Goal: Information Seeking & Learning: Learn about a topic

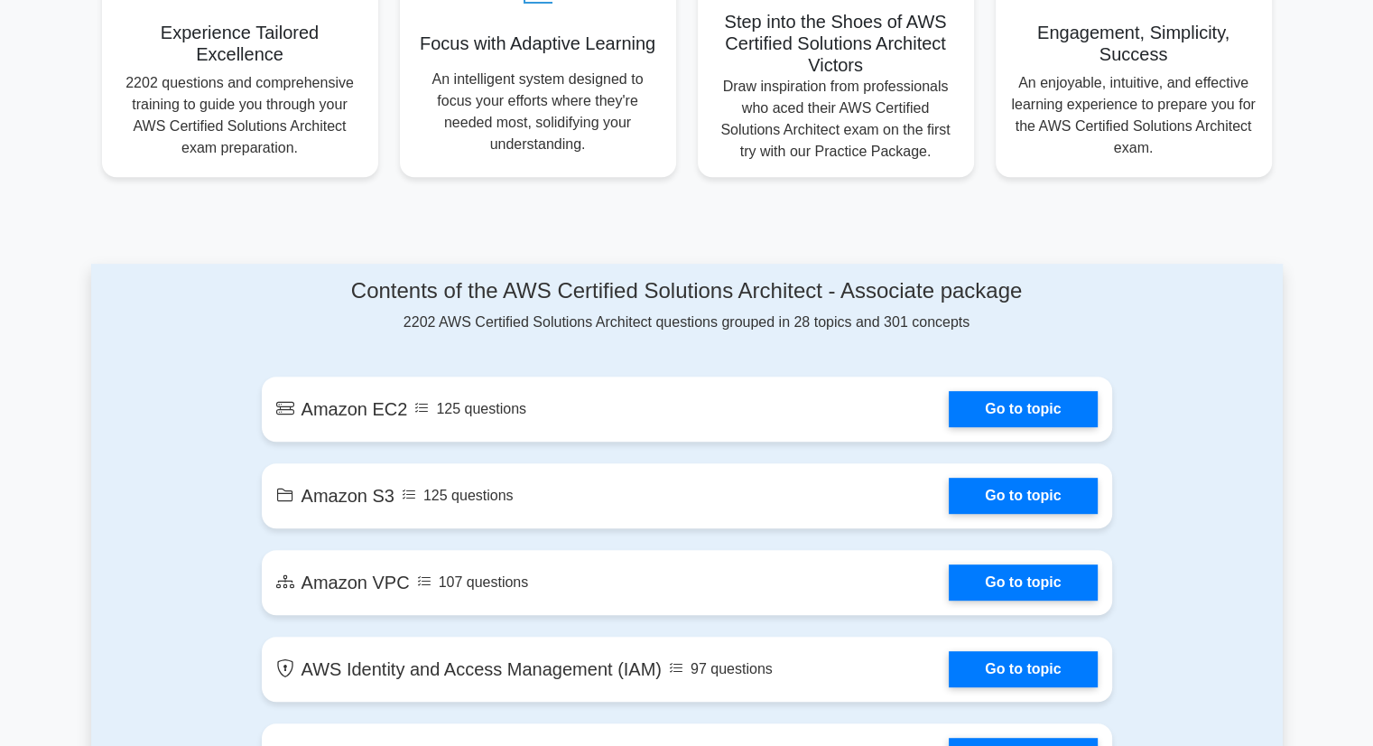
scroll to position [722, 0]
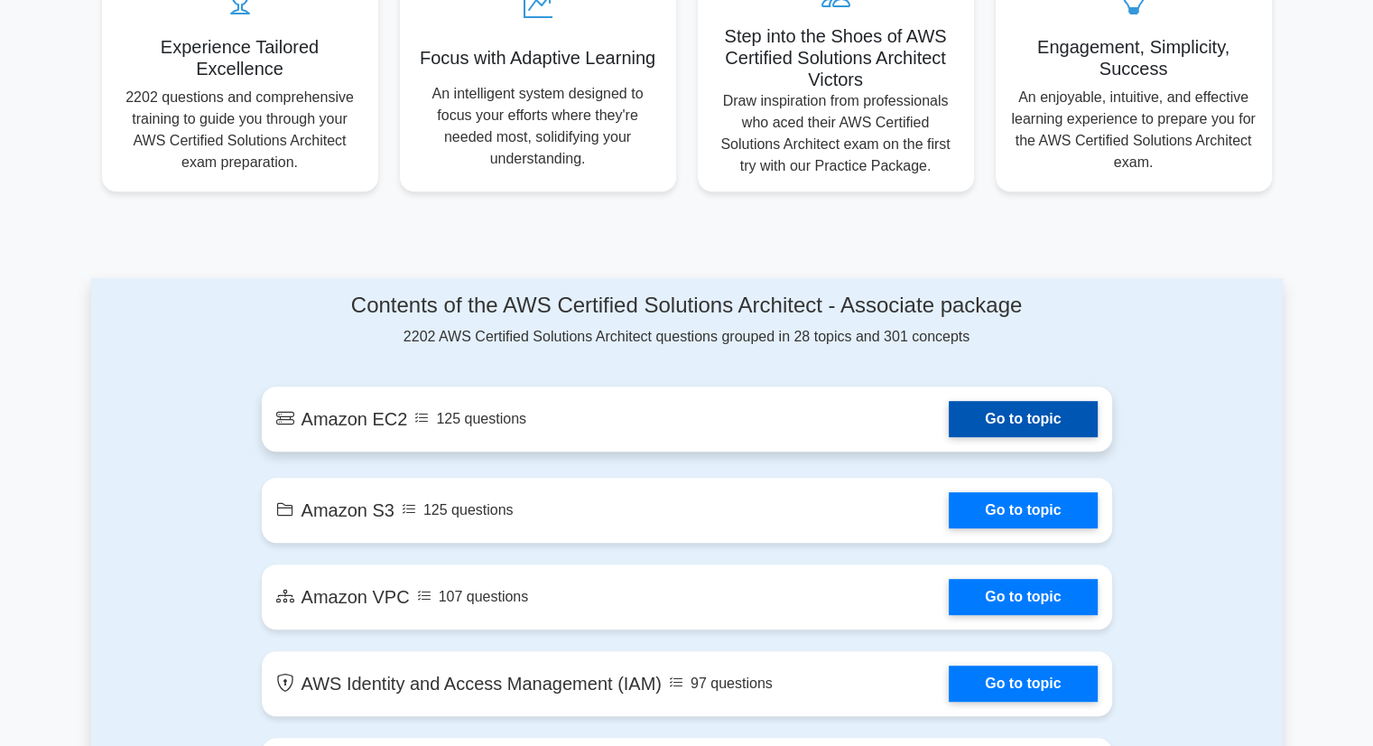
click at [1018, 420] on link "Go to topic" at bounding box center [1023, 419] width 148 height 36
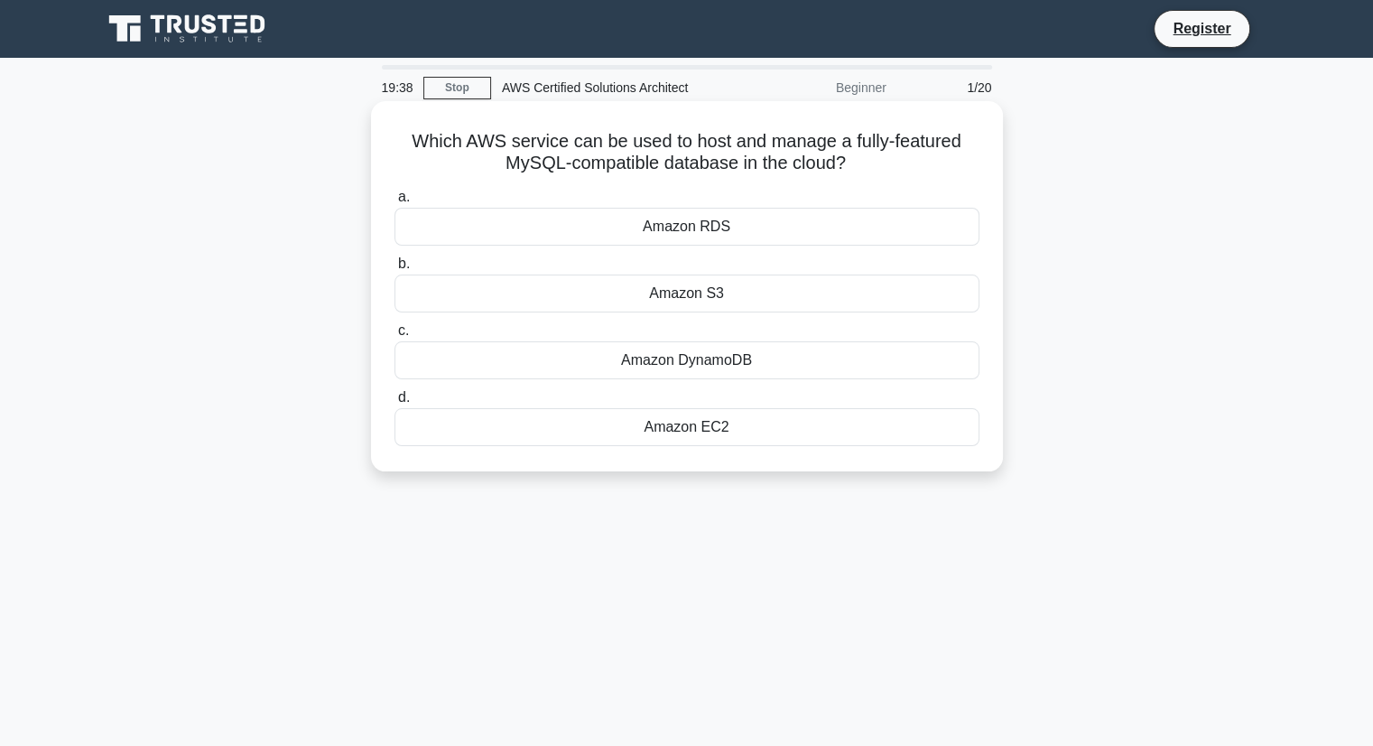
click at [692, 230] on div "Amazon RDS" at bounding box center [687, 227] width 585 height 38
click at [395, 203] on input "a. Amazon RDS" at bounding box center [395, 197] width 0 height 12
click at [498, 223] on div "Amazon RDS" at bounding box center [687, 227] width 585 height 38
click at [395, 203] on input "a. Amazon RDS" at bounding box center [395, 197] width 0 height 12
click at [686, 363] on div "AWS IAM" at bounding box center [687, 360] width 585 height 38
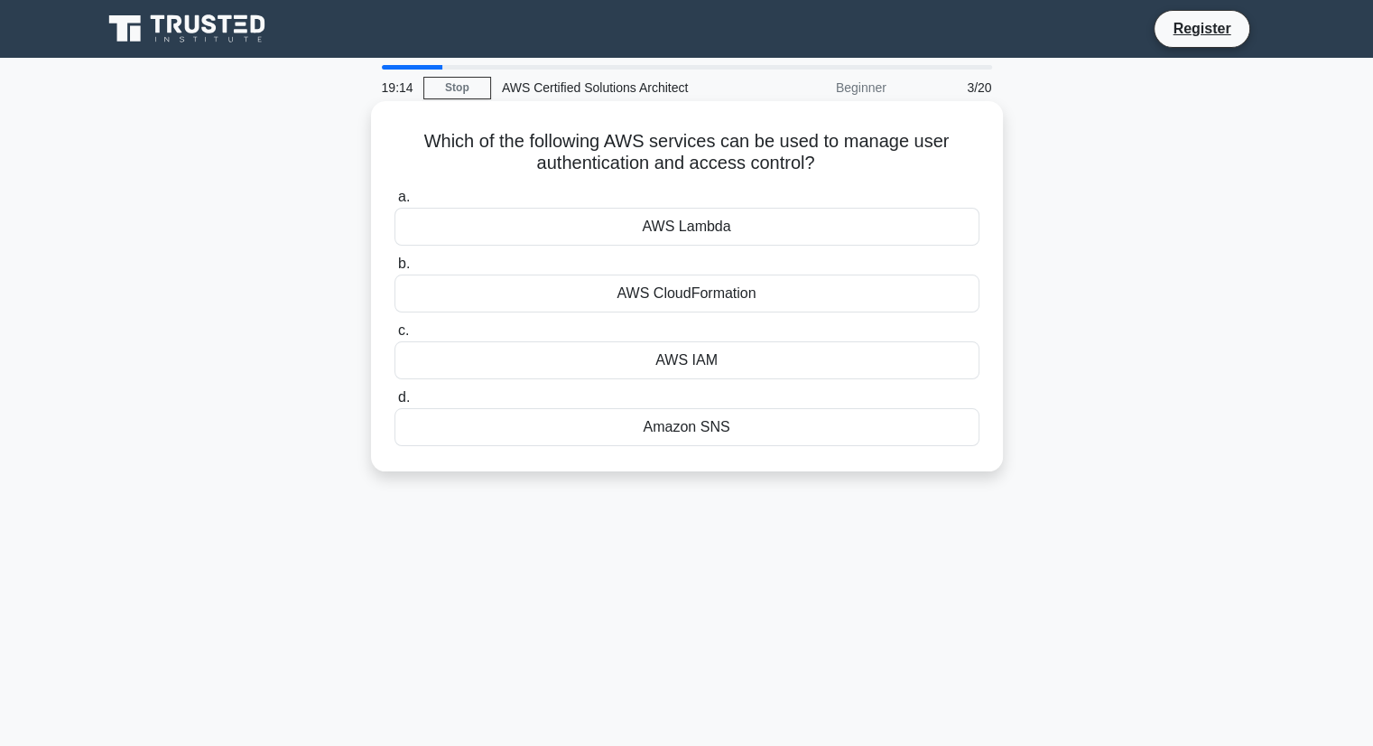
click at [395, 337] on input "c. AWS IAM" at bounding box center [395, 331] width 0 height 12
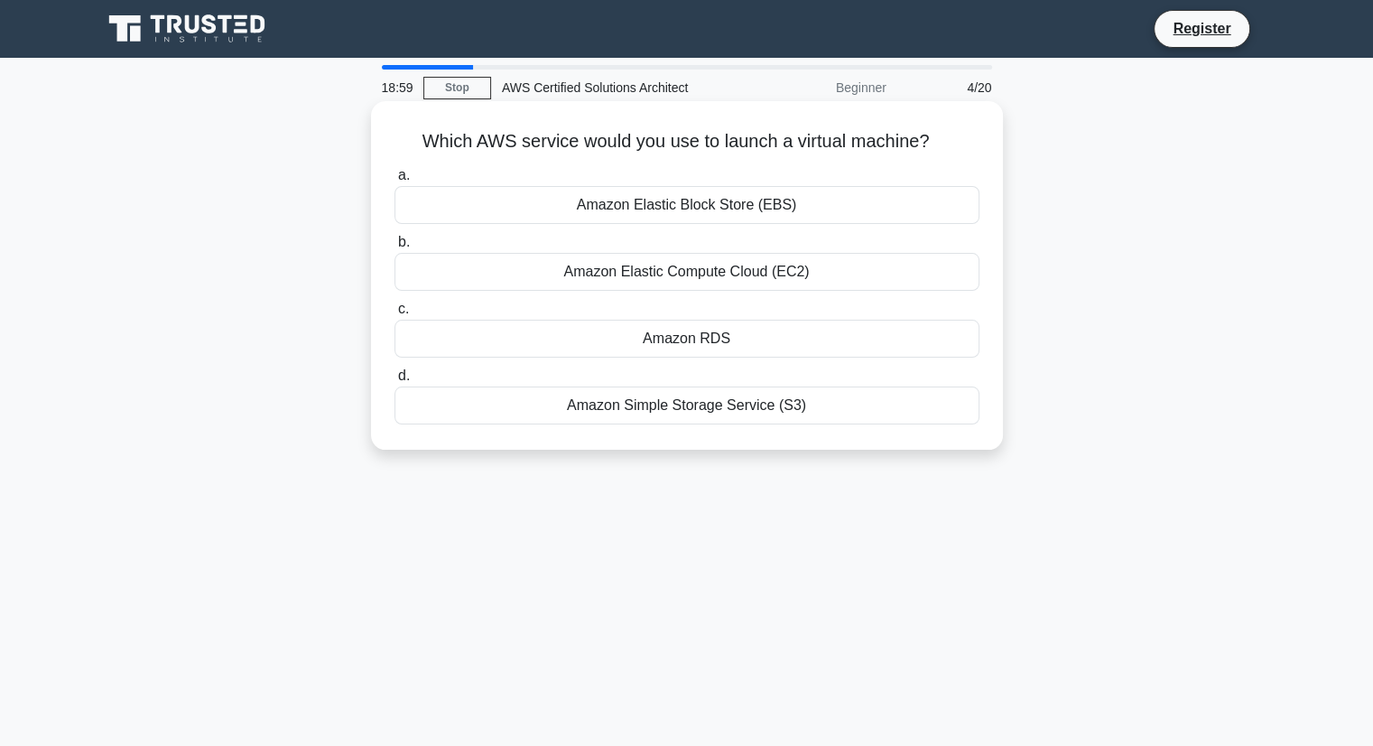
click at [651, 274] on div "Amazon Elastic Compute Cloud (EC2)" at bounding box center [687, 272] width 585 height 38
click at [395, 248] on input "b. Amazon Elastic Compute Cloud (EC2)" at bounding box center [395, 243] width 0 height 12
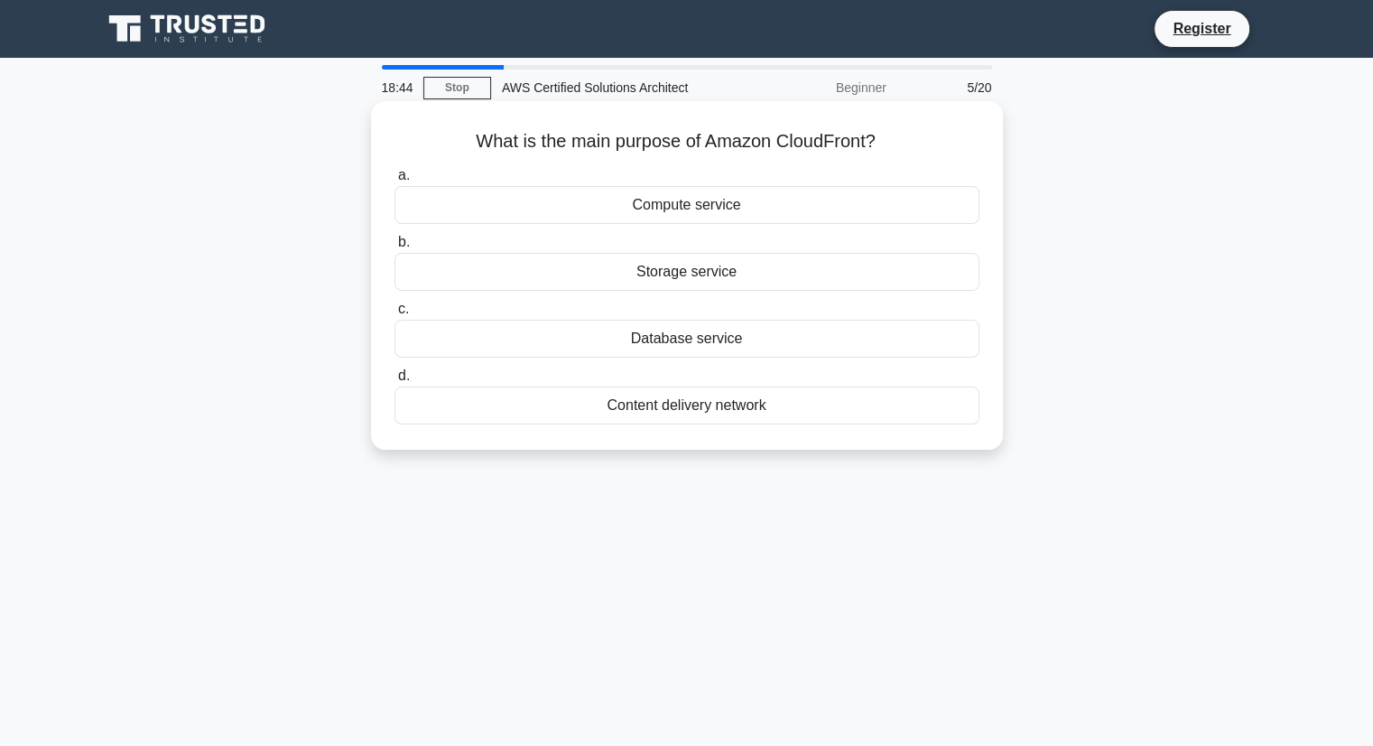
click at [668, 404] on div "Content delivery network" at bounding box center [687, 405] width 585 height 38
click at [395, 382] on input "d. Content delivery network" at bounding box center [395, 376] width 0 height 12
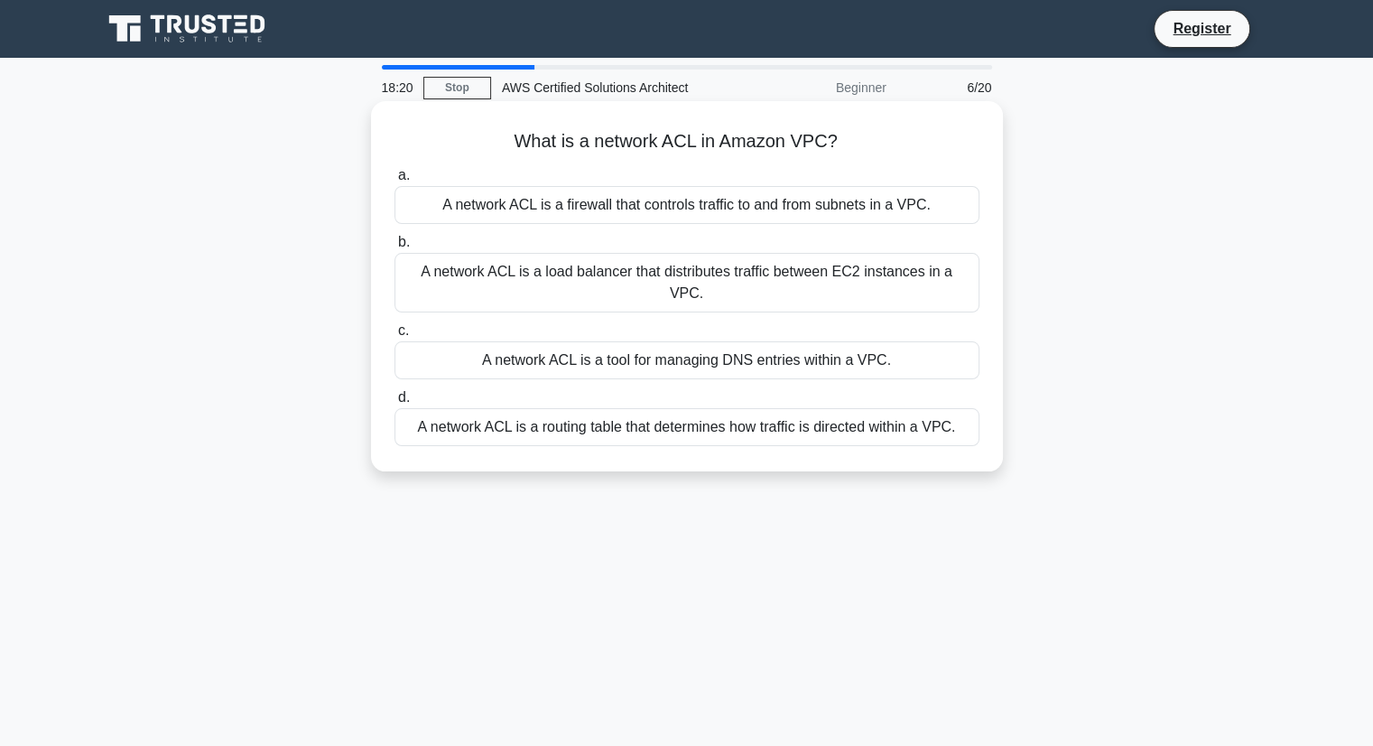
click at [653, 274] on div "A network ACL is a load balancer that distributes traffic between EC2 instances…" at bounding box center [687, 283] width 585 height 60
click at [395, 248] on input "b. A network ACL is a load balancer that distributes traffic between EC2 instan…" at bounding box center [395, 243] width 0 height 12
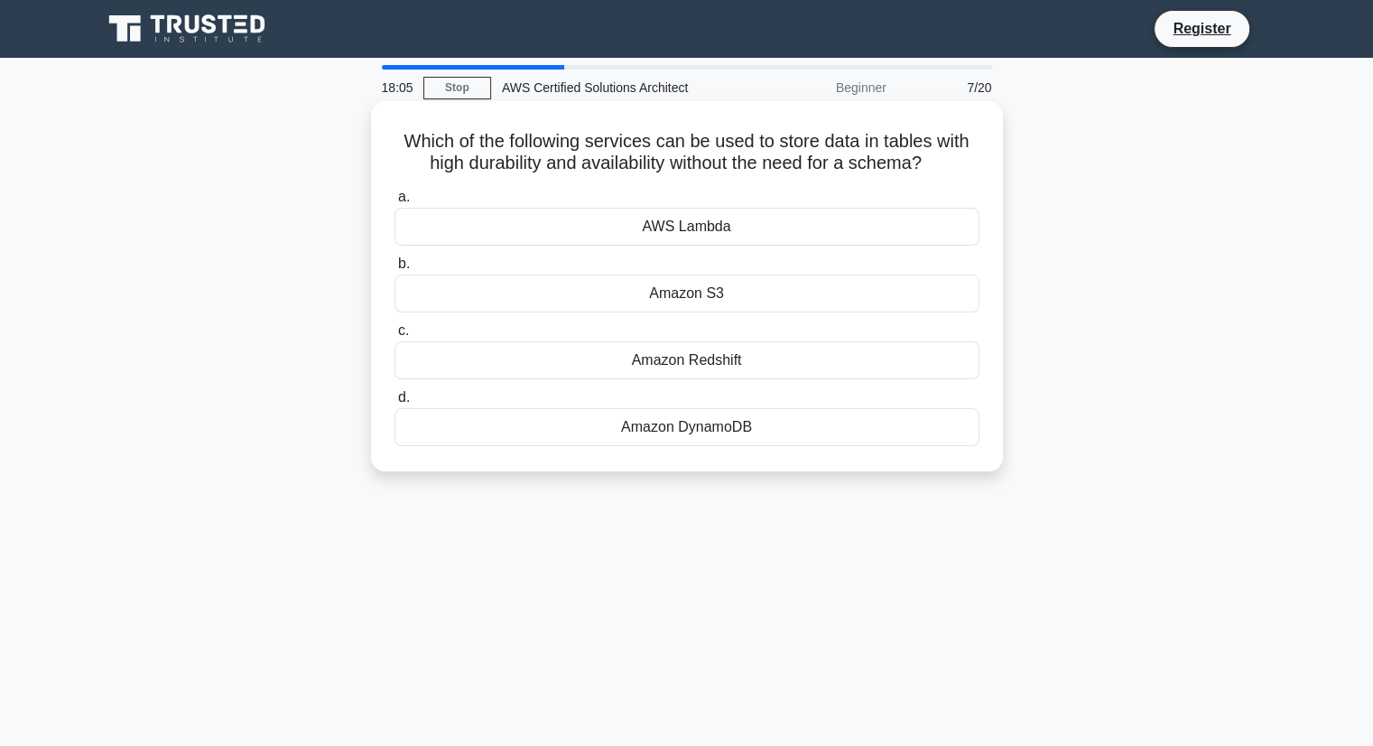
click at [683, 432] on div "Amazon DynamoDB" at bounding box center [687, 427] width 585 height 38
click at [395, 404] on input "d. Amazon DynamoDB" at bounding box center [395, 398] width 0 height 12
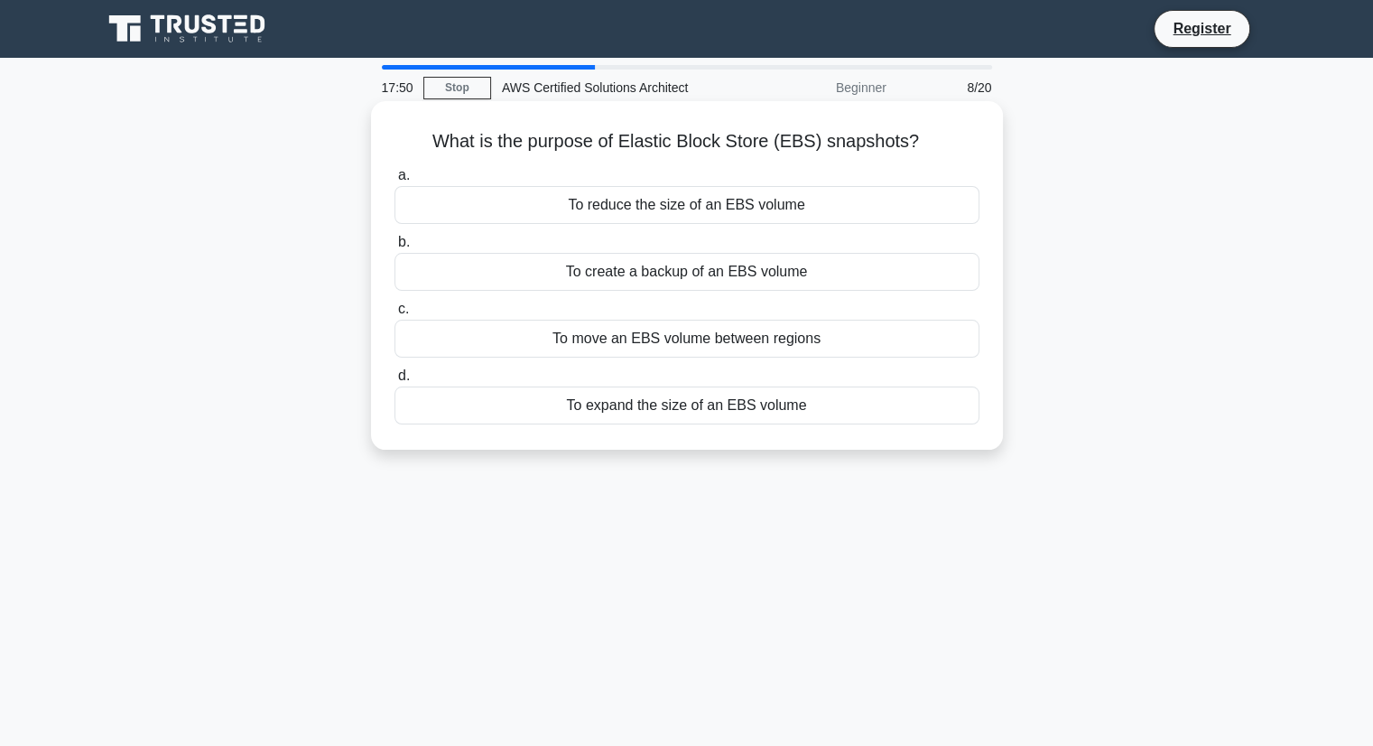
click at [798, 349] on div "To move an EBS volume between regions" at bounding box center [687, 339] width 585 height 38
click at [395, 315] on input "c. To move an EBS volume between regions" at bounding box center [395, 309] width 0 height 12
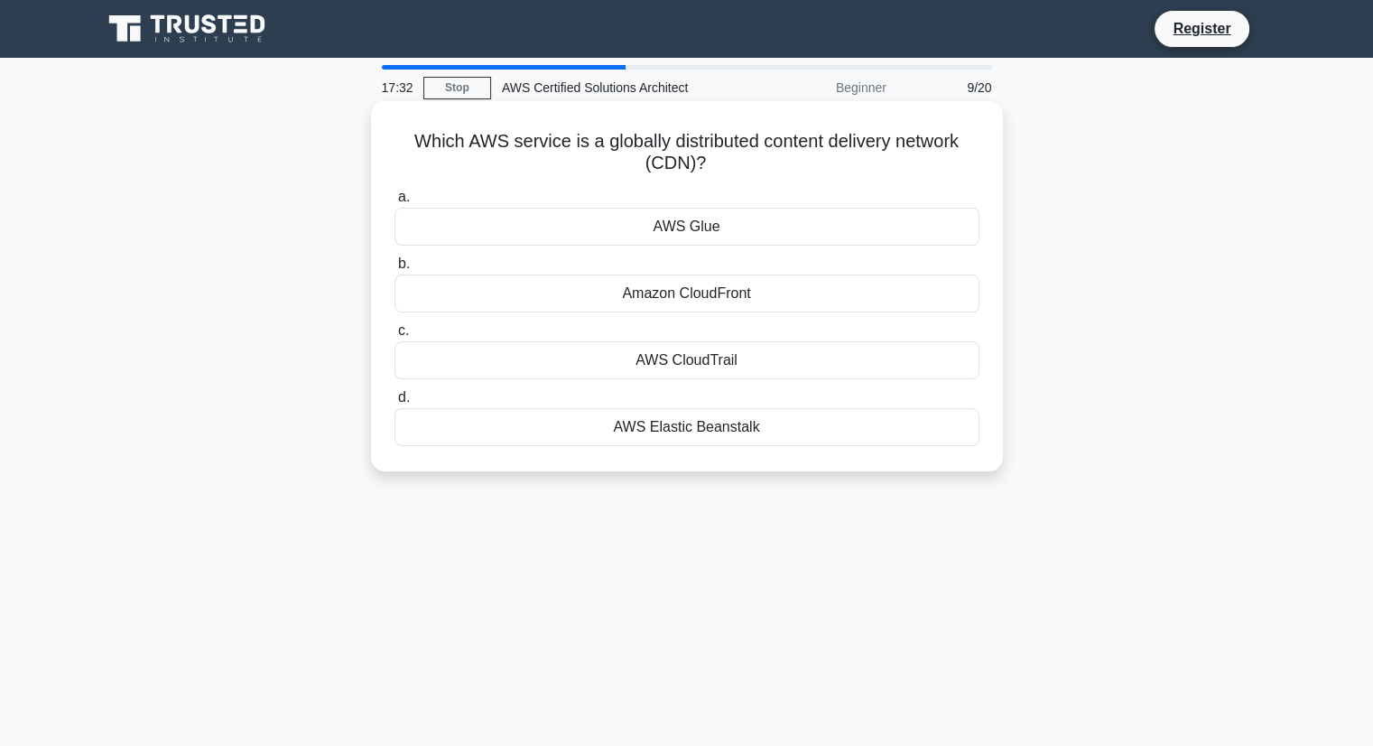
click at [748, 299] on div "Amazon CloudFront" at bounding box center [687, 293] width 585 height 38
click at [395, 270] on input "b. Amazon CloudFront" at bounding box center [395, 264] width 0 height 12
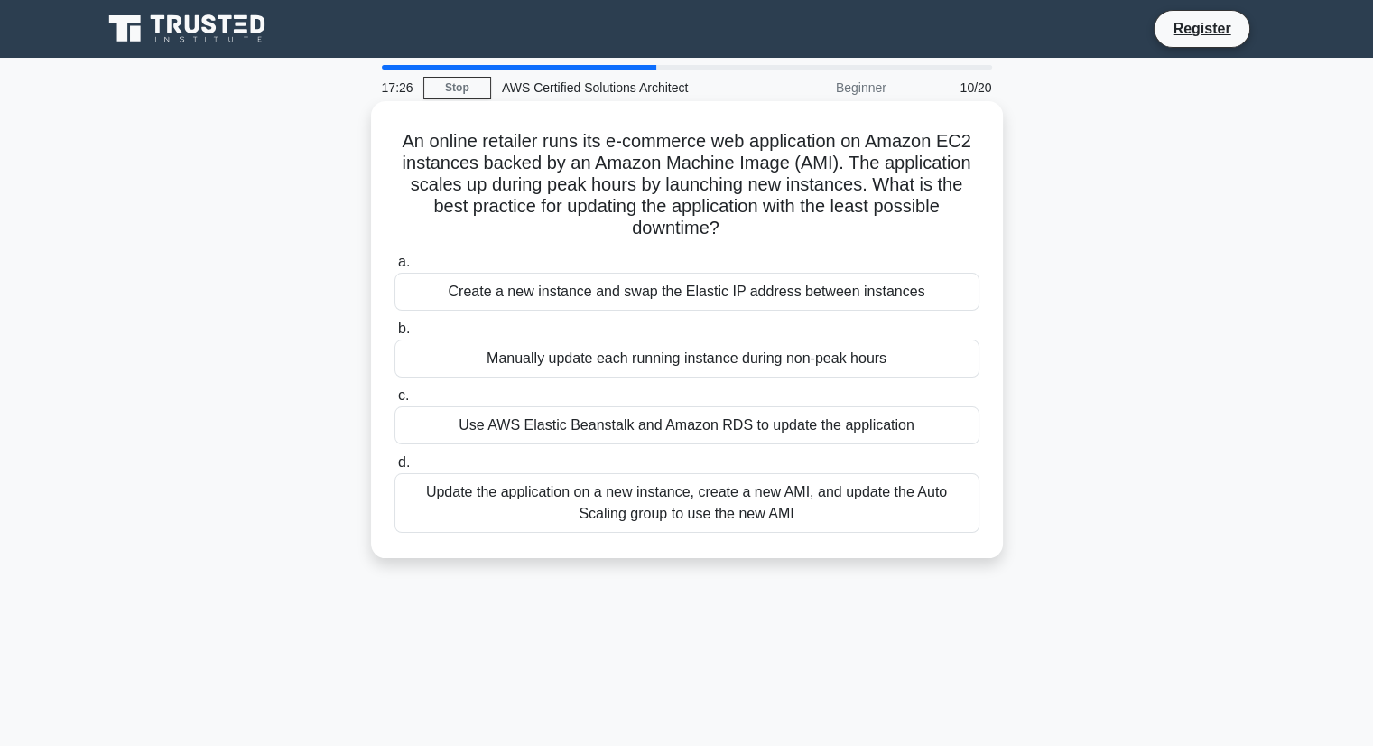
click at [634, 507] on div "Update the application on a new instance, create a new AMI, and update the Auto…" at bounding box center [687, 503] width 585 height 60
click at [395, 469] on input "d. Update the application on a new instance, create a new AMI, and update the A…" at bounding box center [395, 463] width 0 height 12
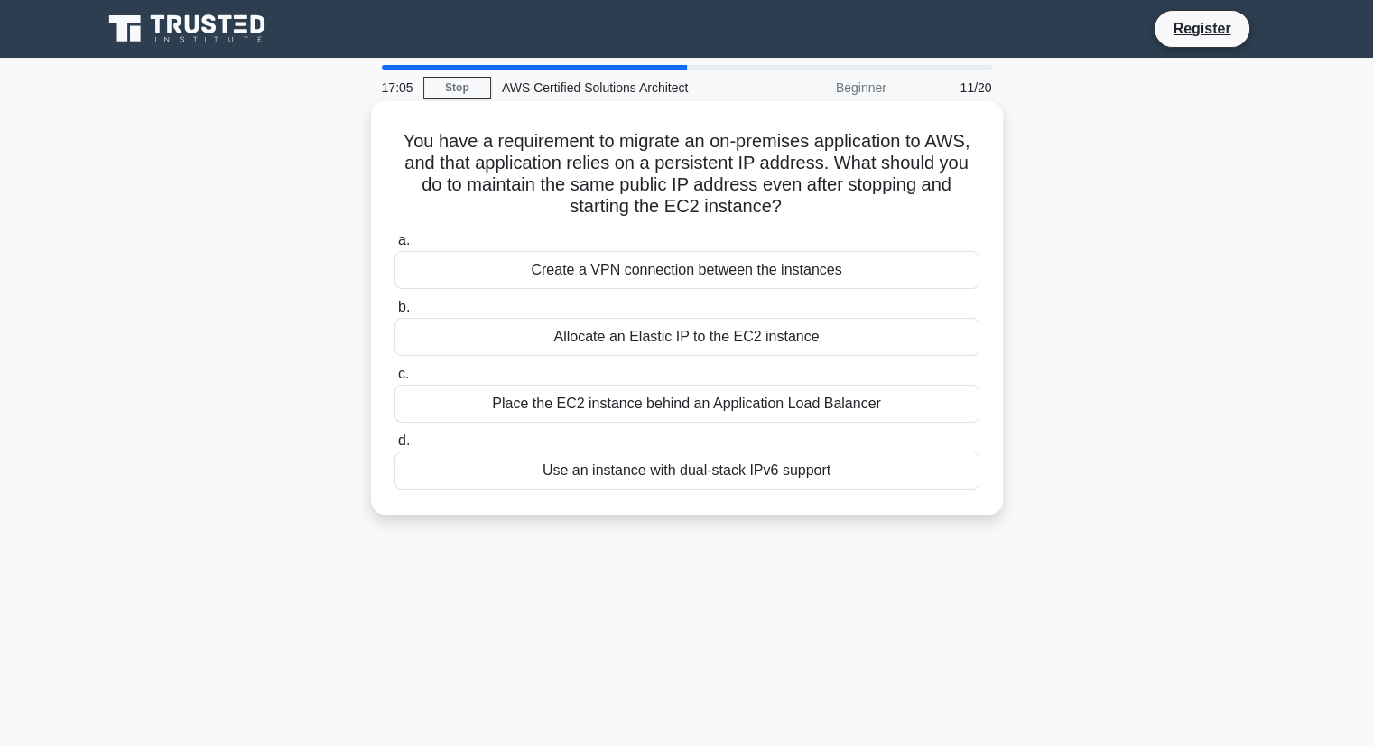
click at [645, 414] on div "Place the EC2 instance behind an Application Load Balancer" at bounding box center [687, 404] width 585 height 38
click at [395, 380] on input "c. Place the EC2 instance behind an Application Load Balancer" at bounding box center [395, 374] width 0 height 12
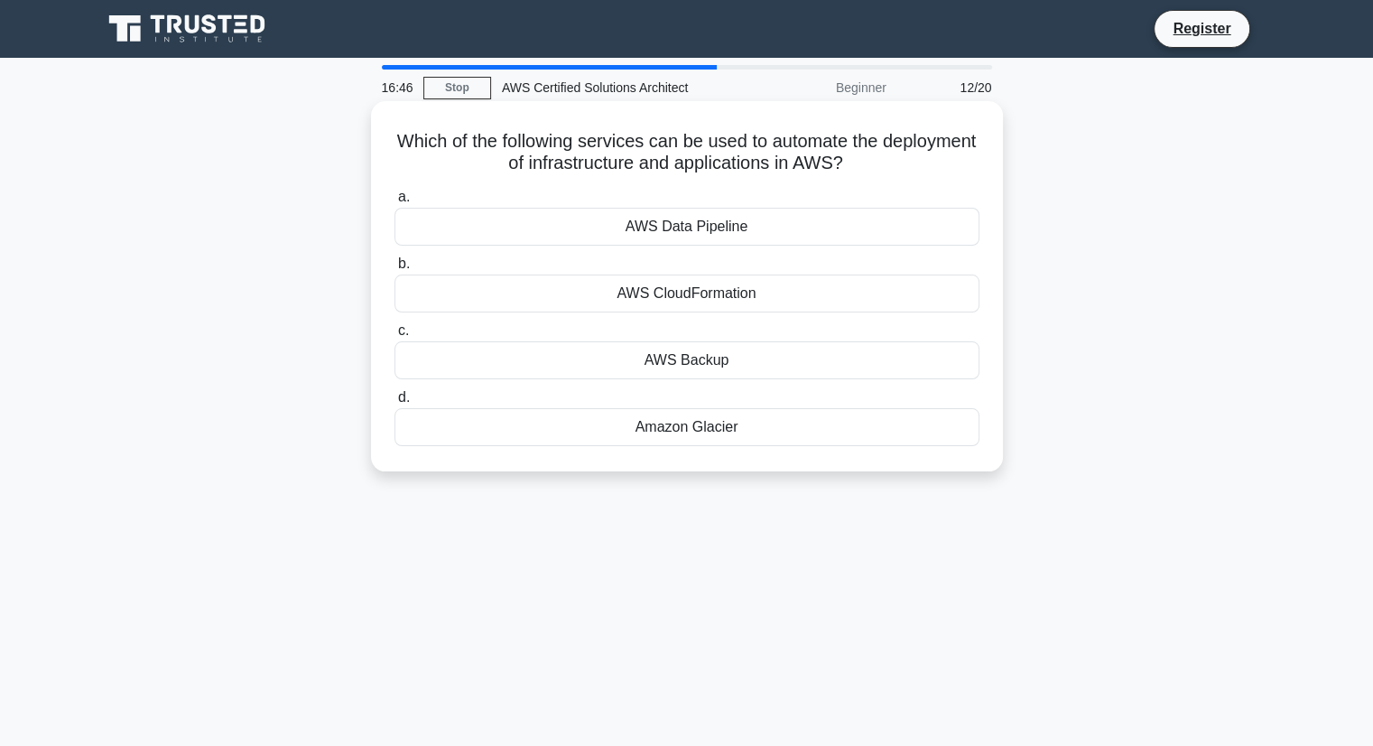
click at [763, 227] on div "AWS Data Pipeline" at bounding box center [687, 227] width 585 height 38
click at [395, 203] on input "a. AWS Data Pipeline" at bounding box center [395, 197] width 0 height 12
click at [684, 428] on div "Amazon SNS" at bounding box center [687, 427] width 585 height 38
click at [395, 404] on input "d. Amazon SNS" at bounding box center [395, 398] width 0 height 12
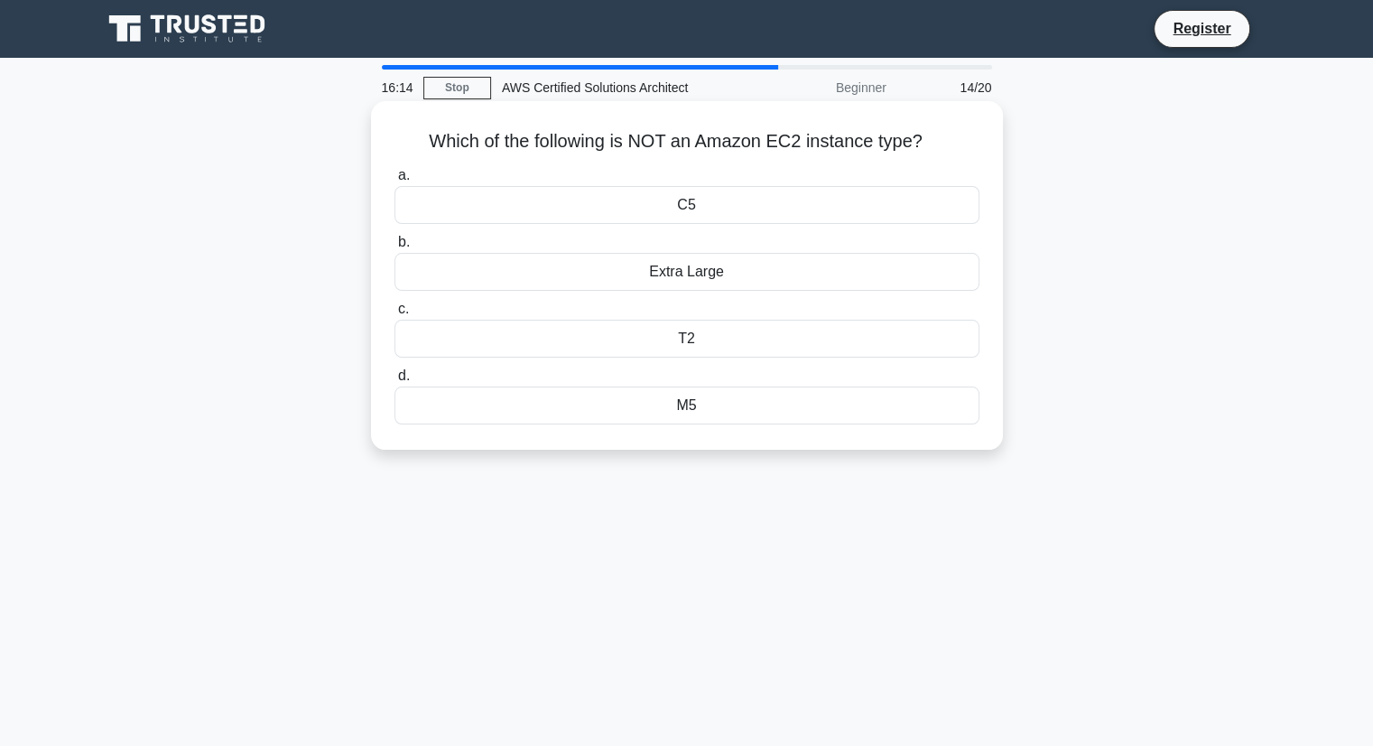
click at [639, 267] on div "Extra Large" at bounding box center [687, 272] width 585 height 38
click at [395, 248] on input "b. Extra Large" at bounding box center [395, 243] width 0 height 12
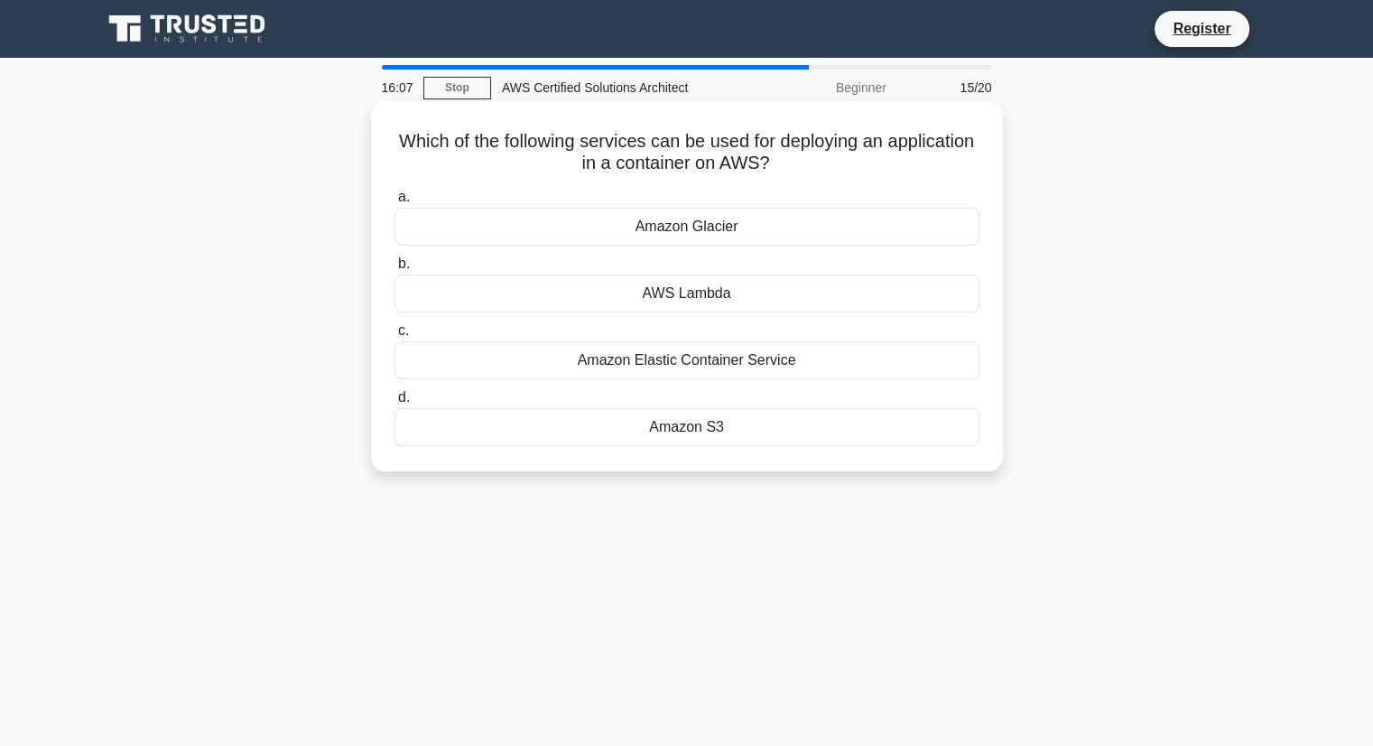
click at [723, 372] on div "Amazon Elastic Container Service" at bounding box center [687, 360] width 585 height 38
click at [395, 337] on input "c. Amazon Elastic Container Service" at bounding box center [395, 331] width 0 height 12
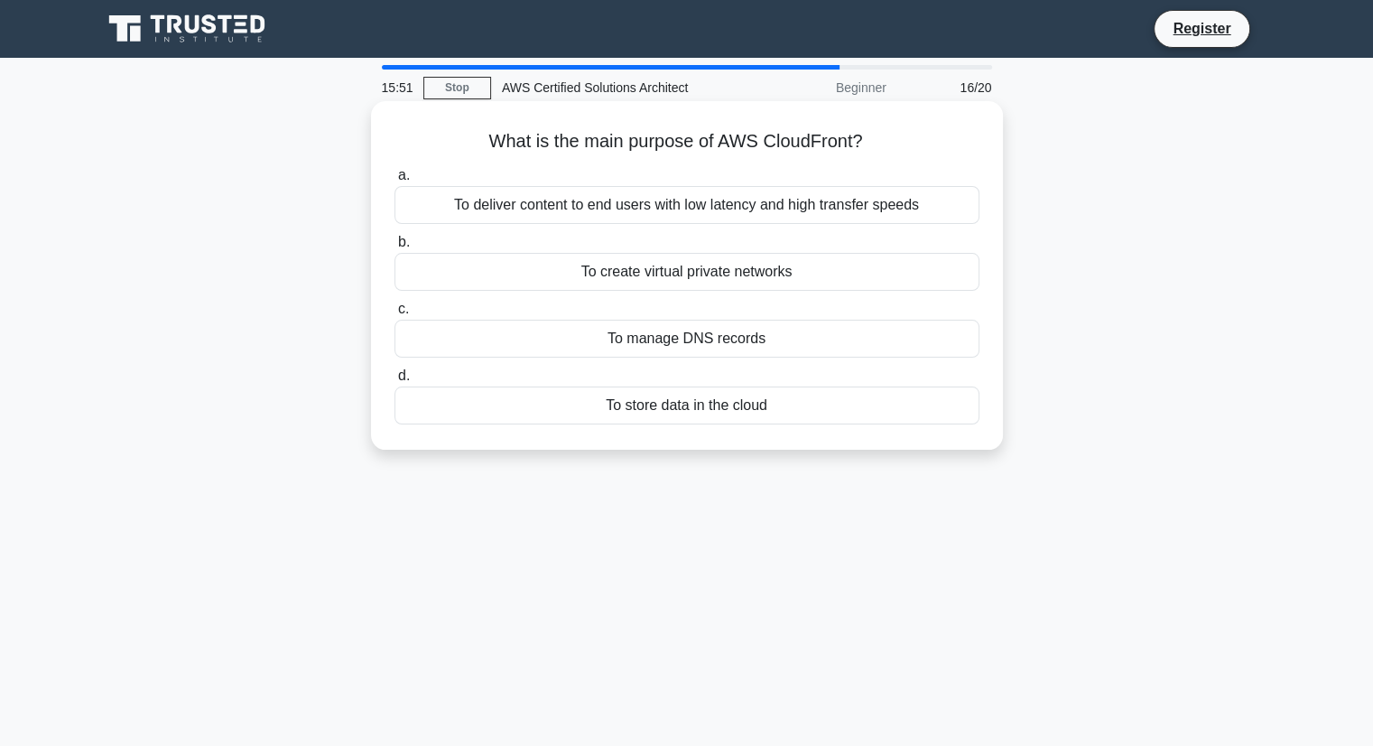
click at [809, 208] on div "To deliver content to end users with low latency and high transfer speeds" at bounding box center [687, 205] width 585 height 38
click at [395, 181] on input "a. To deliver content to end users with low latency and high transfer speeds" at bounding box center [395, 176] width 0 height 12
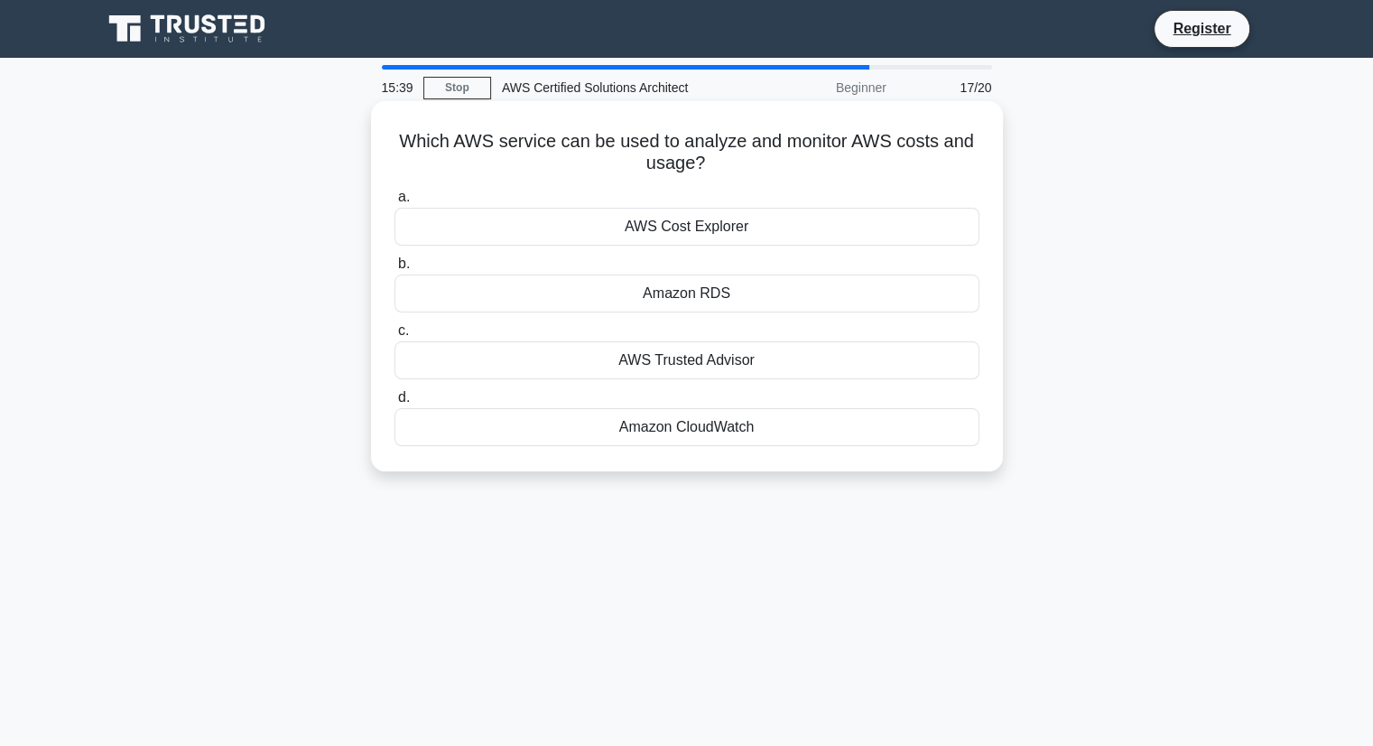
click at [715, 234] on div "AWS Cost Explorer" at bounding box center [687, 227] width 585 height 38
click at [395, 203] on input "a. AWS Cost Explorer" at bounding box center [395, 197] width 0 height 12
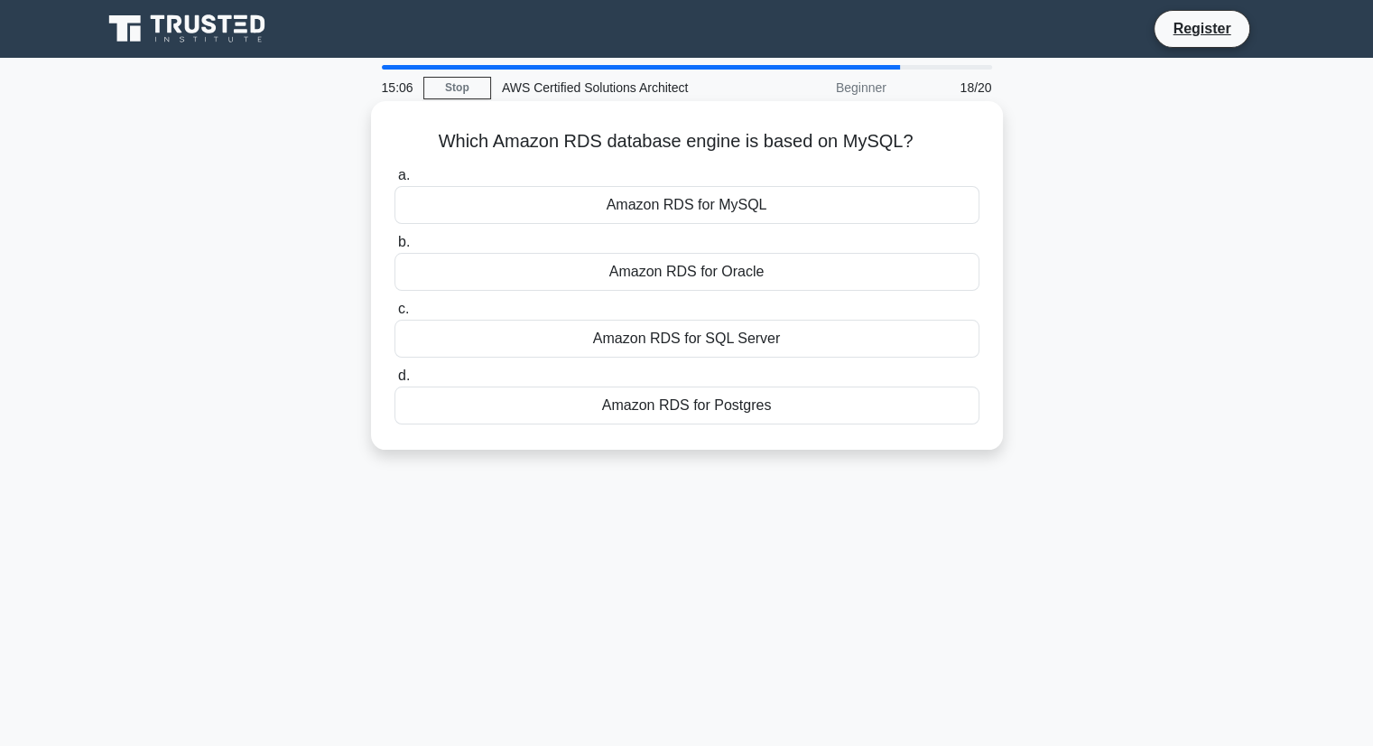
click at [692, 275] on div "Amazon RDS for Oracle" at bounding box center [687, 272] width 585 height 38
click at [395, 248] on input "b. Amazon RDS for Oracle" at bounding box center [395, 243] width 0 height 12
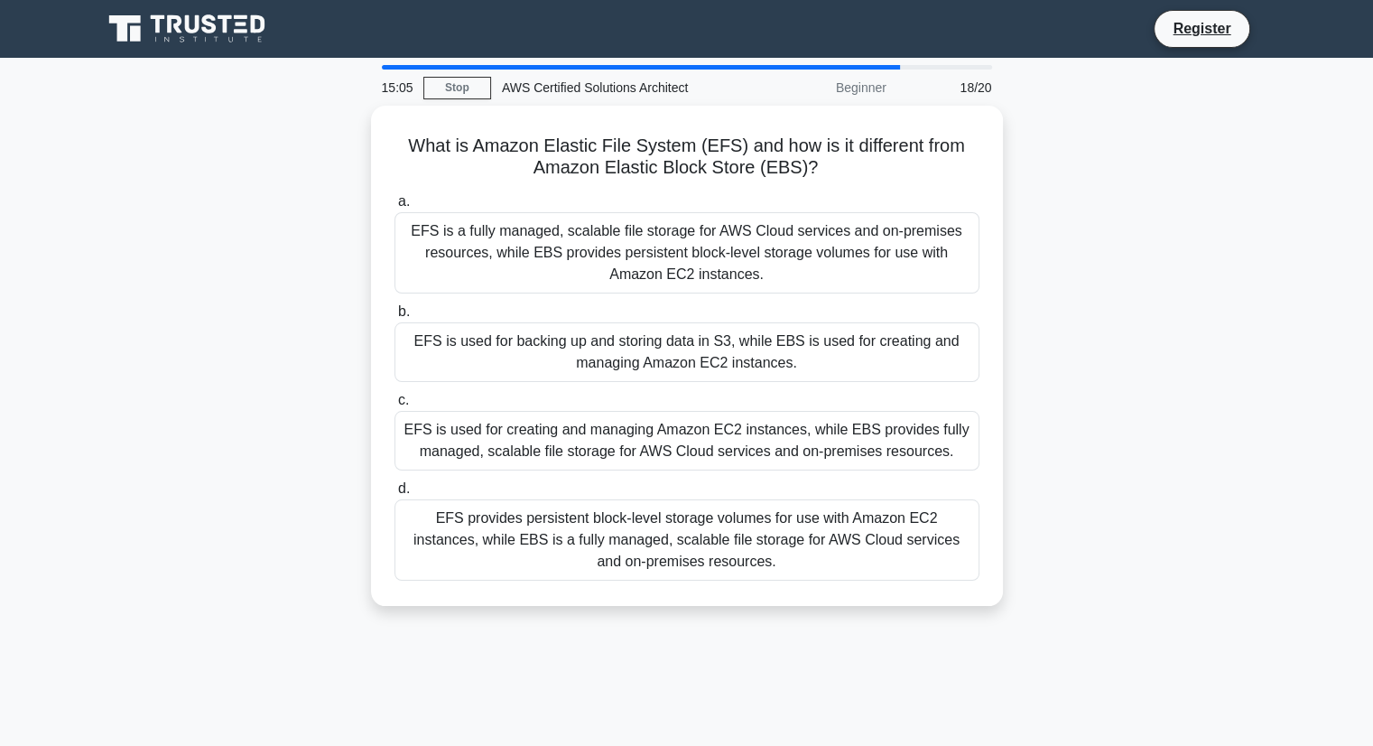
click at [692, 275] on div "EFS is a fully managed, scalable file storage for AWS Cloud services and on-pre…" at bounding box center [687, 252] width 585 height 81
click at [395, 208] on input "a. EFS is a fully managed, scalable file storage for AWS Cloud services and on-…" at bounding box center [395, 202] width 0 height 12
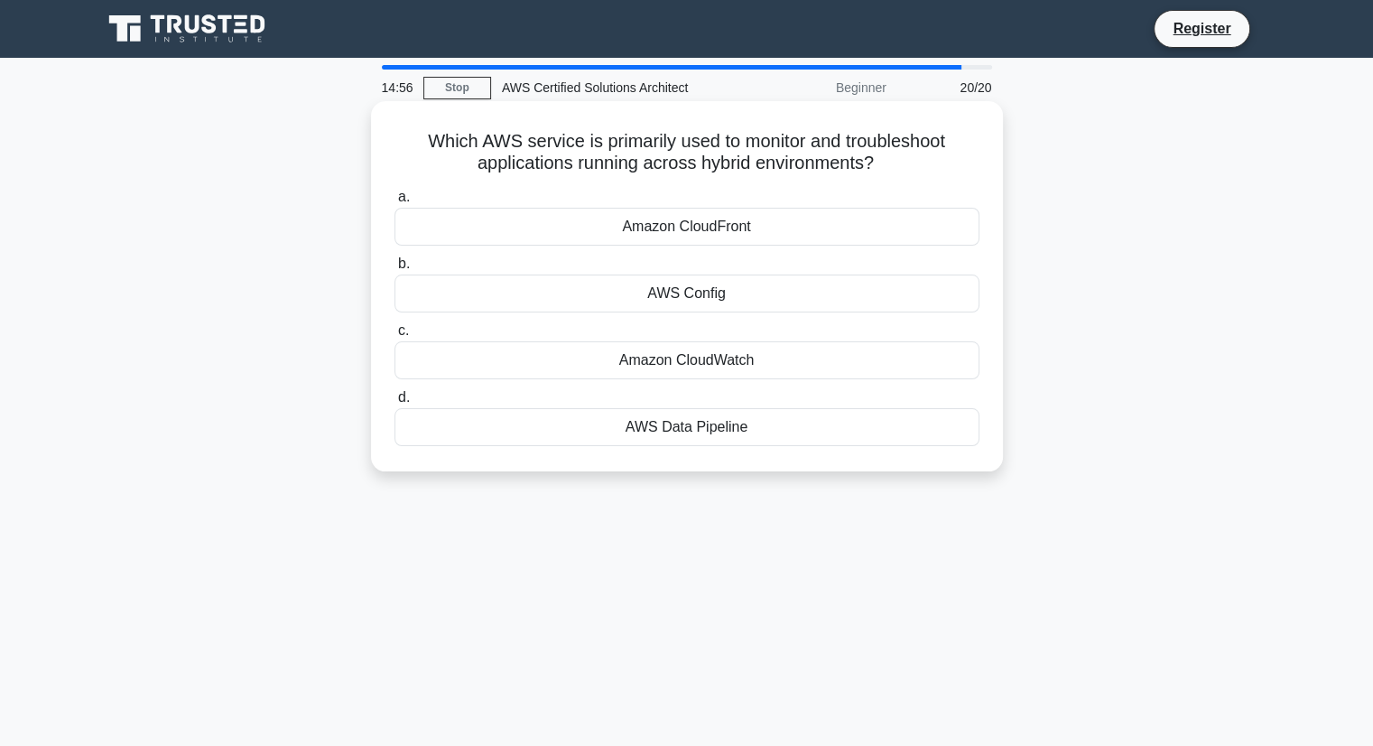
click at [660, 363] on div "Amazon CloudWatch" at bounding box center [687, 360] width 585 height 38
click at [395, 337] on input "c. Amazon CloudWatch" at bounding box center [395, 331] width 0 height 12
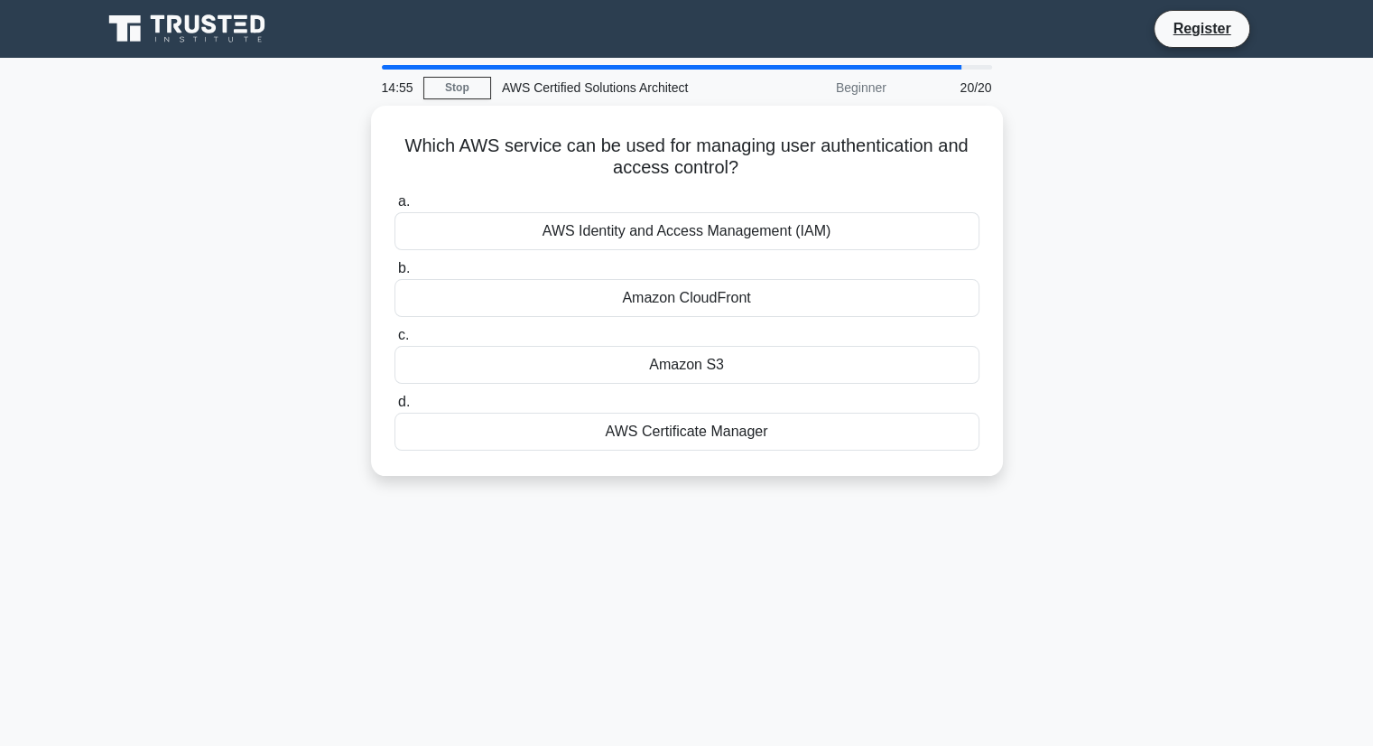
click at [660, 363] on div "Amazon S3" at bounding box center [687, 365] width 585 height 38
click at [395, 341] on input "c. Amazon S3" at bounding box center [395, 336] width 0 height 12
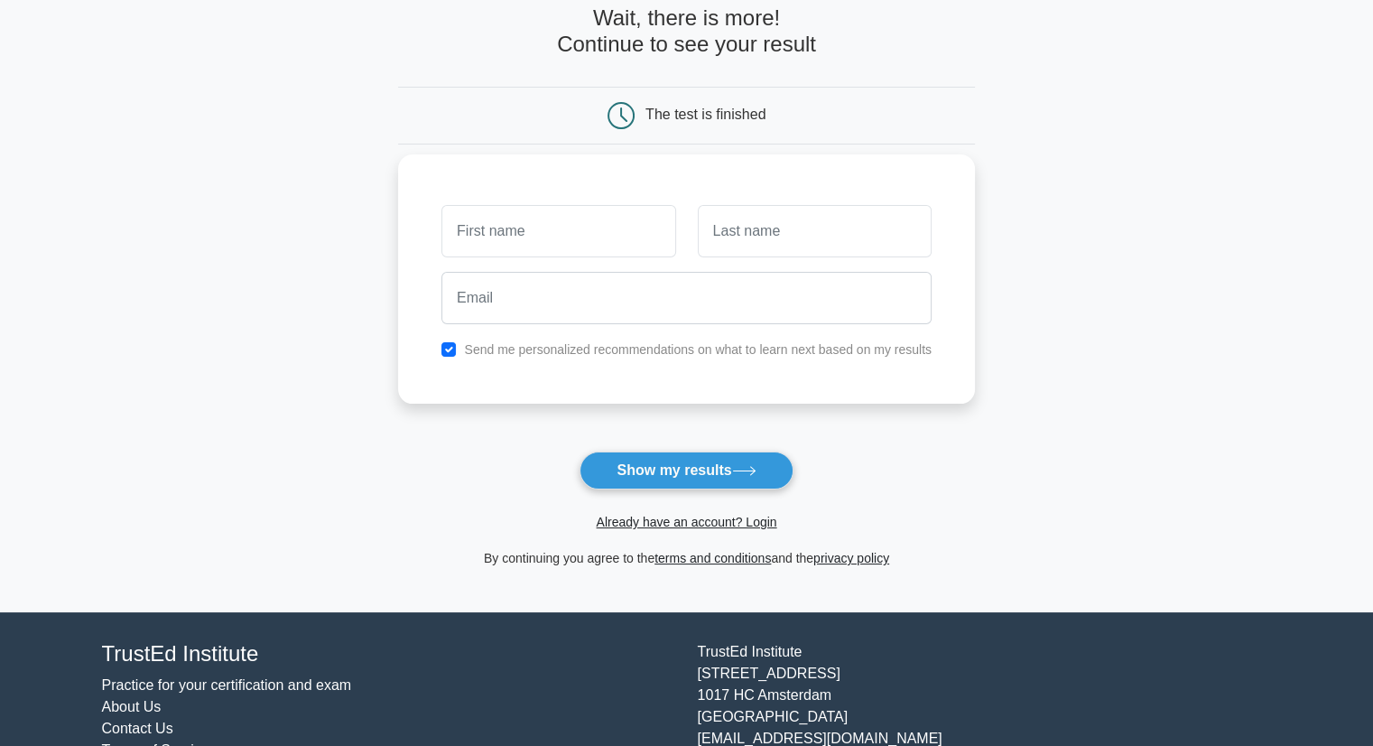
scroll to position [98, 0]
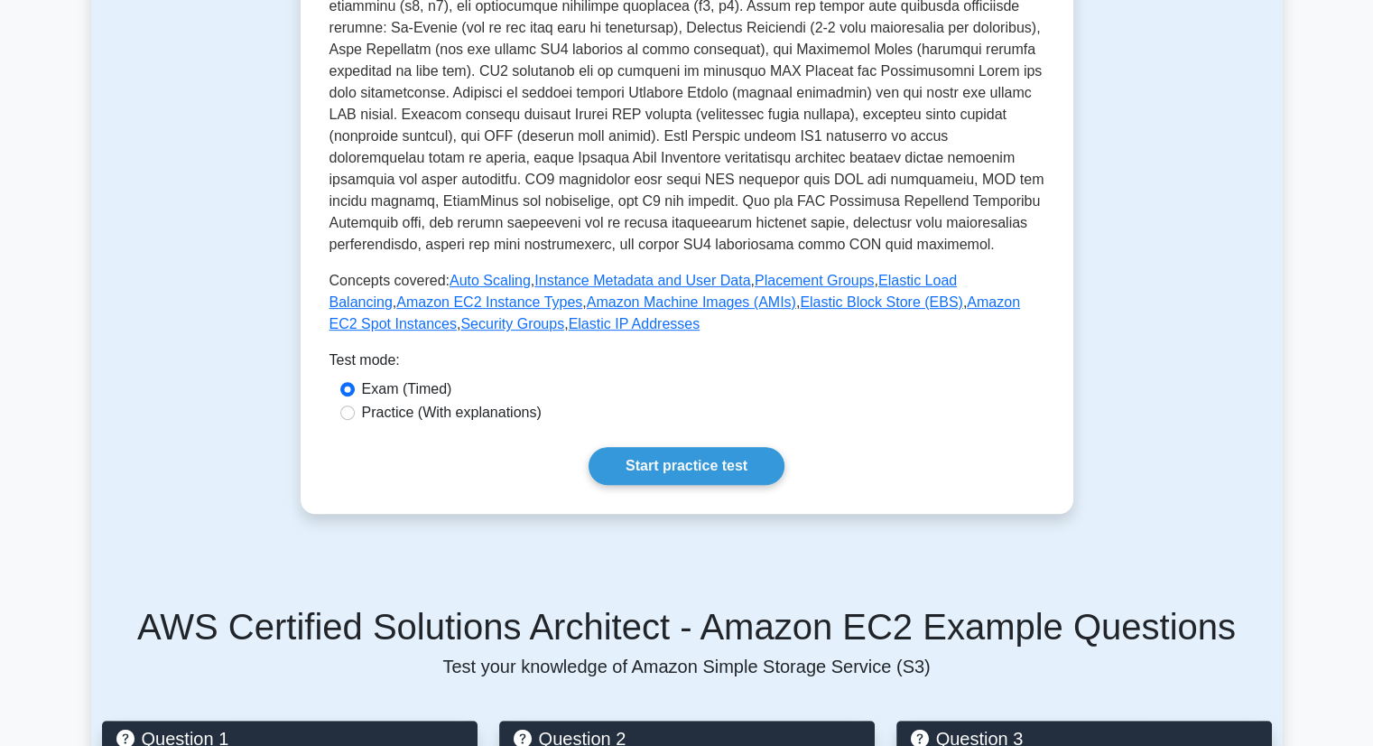
scroll to position [500, 0]
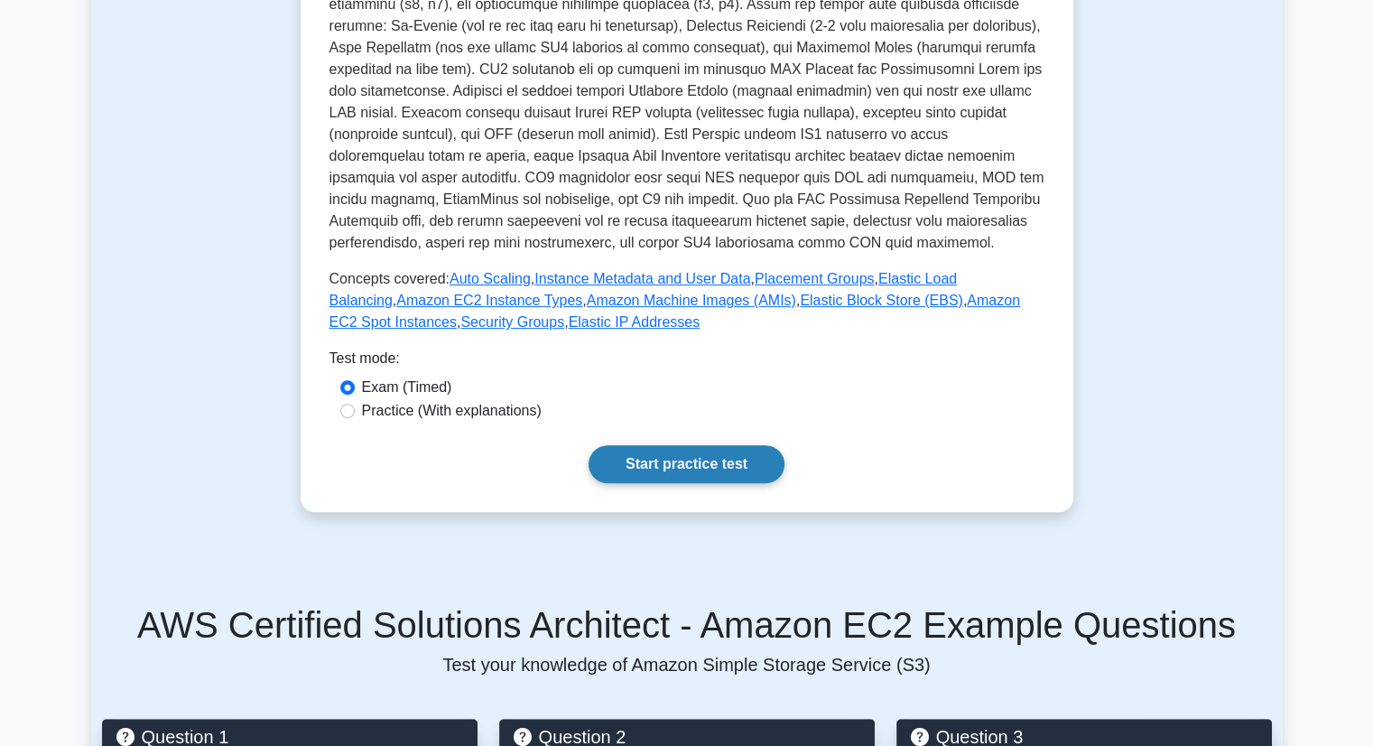
click at [665, 472] on link "Start practice test" at bounding box center [687, 464] width 196 height 38
